Goal: Transaction & Acquisition: Purchase product/service

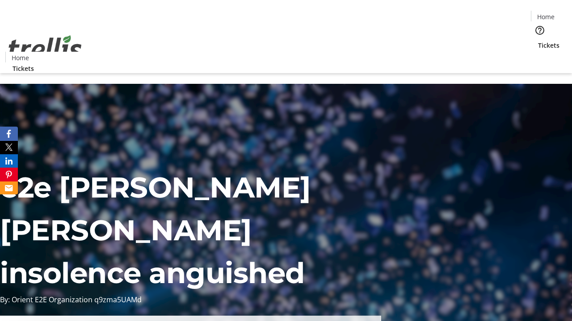
click at [538, 41] on span "Tickets" at bounding box center [548, 45] width 21 height 9
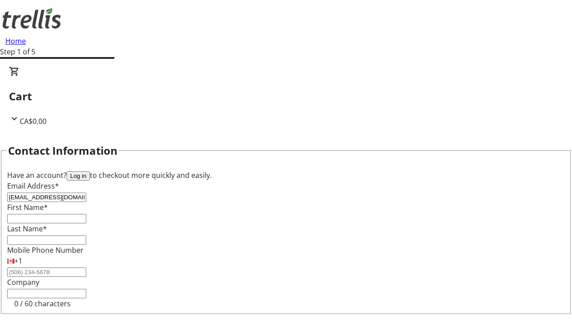
type input "[EMAIL_ADDRESS][DOMAIN_NAME]"
type input "Catharine"
type input "[PERSON_NAME]"
